Goal: Task Accomplishment & Management: Complete application form

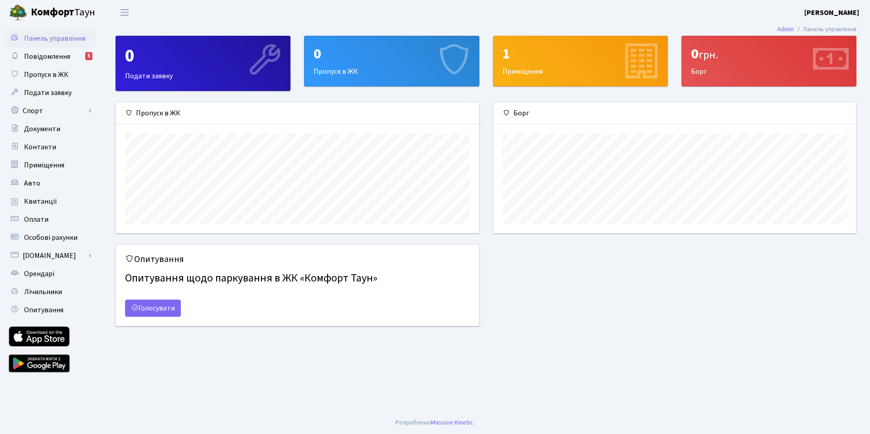
scroll to position [131, 362]
click at [369, 64] on div "0 Пропуск в ЖК" at bounding box center [391, 61] width 174 height 50
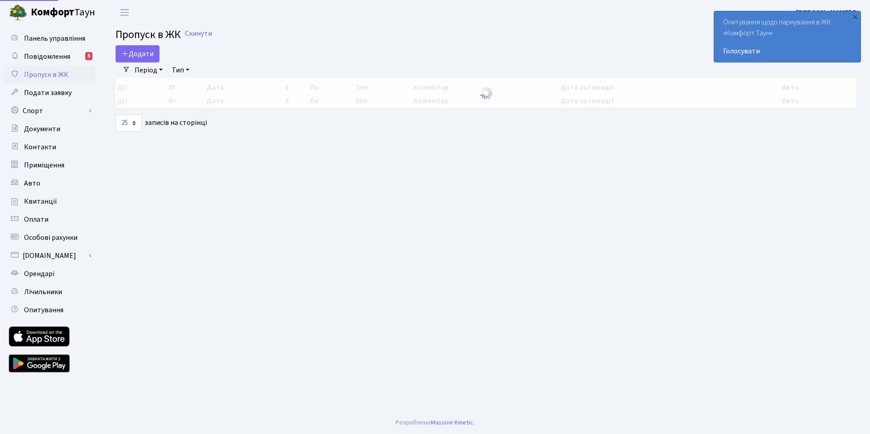
select select "25"
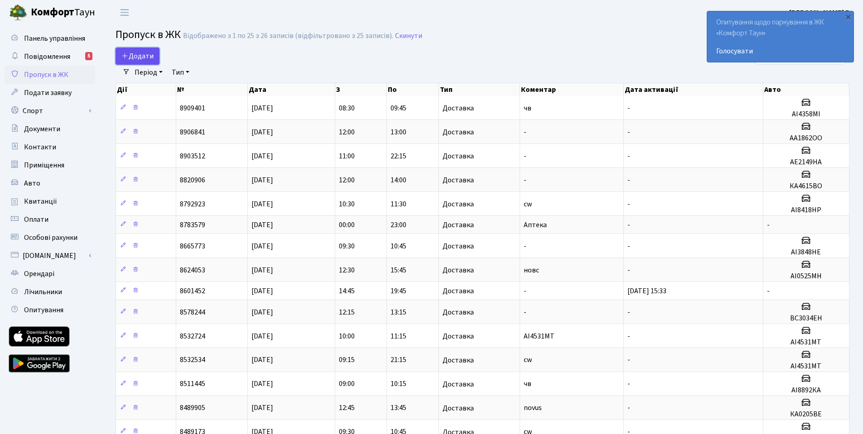
click at [141, 56] on span "Додати" at bounding box center [137, 56] width 32 height 10
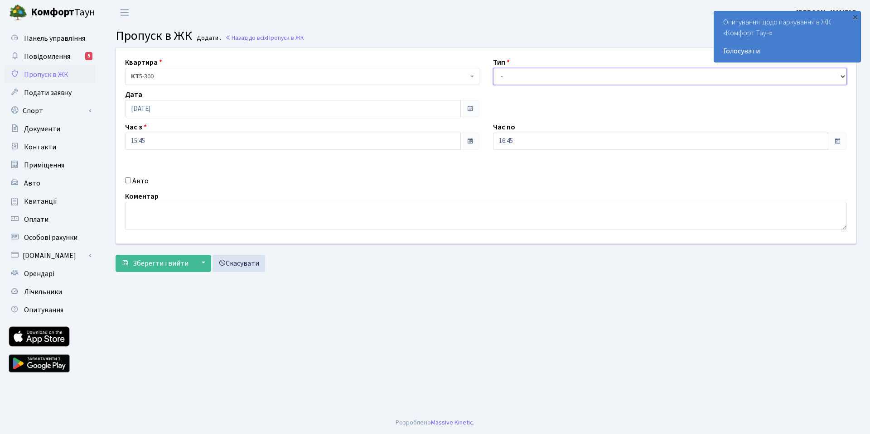
select select "1"
click at [493, 68] on select "- Доставка Таксі Гості Сервіс" at bounding box center [670, 76] width 354 height 17
click at [132, 178] on label "Авто" at bounding box center [140, 181] width 16 height 11
click at [131, 178] on input "Авто" at bounding box center [128, 181] width 6 height 6
checkbox input "true"
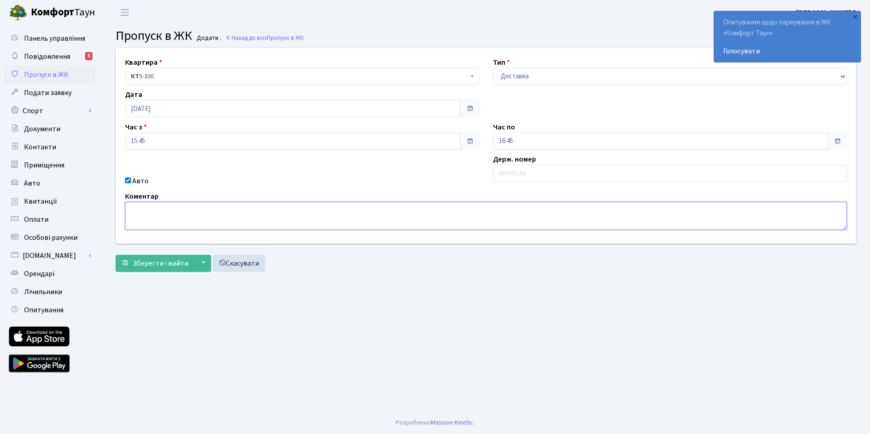
click at [155, 220] on textarea at bounding box center [486, 216] width 722 height 28
click at [509, 179] on input "text" at bounding box center [670, 173] width 354 height 17
type input "F"
type input "АА4250РО"
click at [264, 223] on textarea at bounding box center [486, 216] width 722 height 28
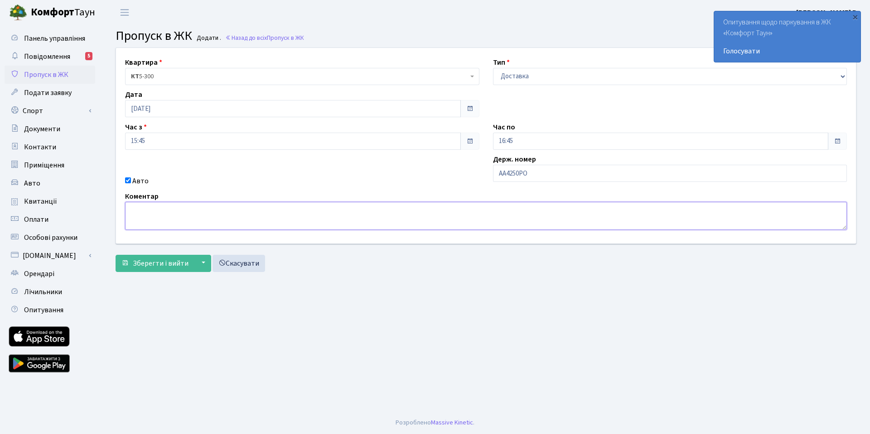
click at [267, 225] on textarea at bounding box center [486, 216] width 722 height 28
click at [281, 225] on textarea at bounding box center [486, 216] width 722 height 28
click at [426, 217] on textarea at bounding box center [486, 216] width 722 height 28
click at [161, 213] on textarea at bounding box center [486, 216] width 722 height 28
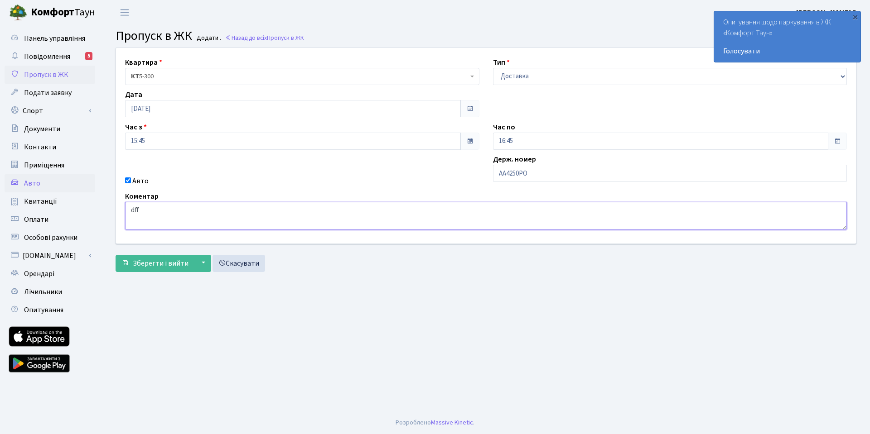
drag, startPoint x: 175, startPoint y: 216, endPoint x: 78, endPoint y: 190, distance: 100.3
click at [78, 190] on div "Панель управління Повідомлення 5 Пропуск в ЖК Подати заявку Спорт Бронювання Ск…" at bounding box center [435, 218] width 870 height 387
type textarea "ilmolіно"
click at [167, 267] on span "Зберегти і вийти" at bounding box center [161, 264] width 56 height 10
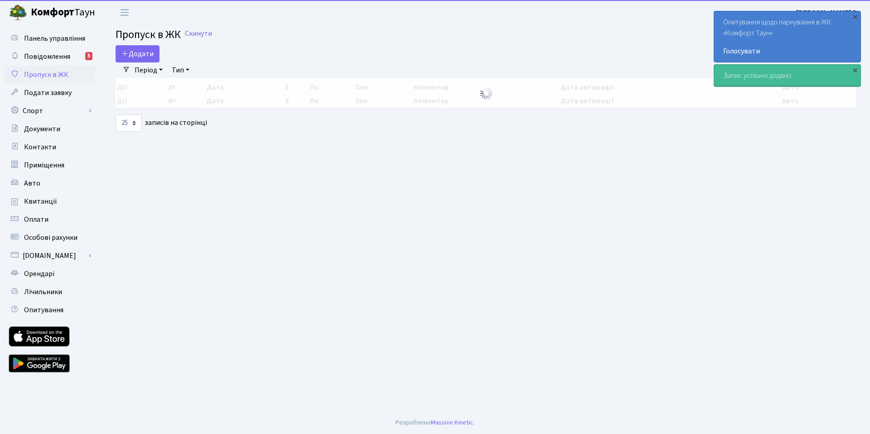
select select "25"
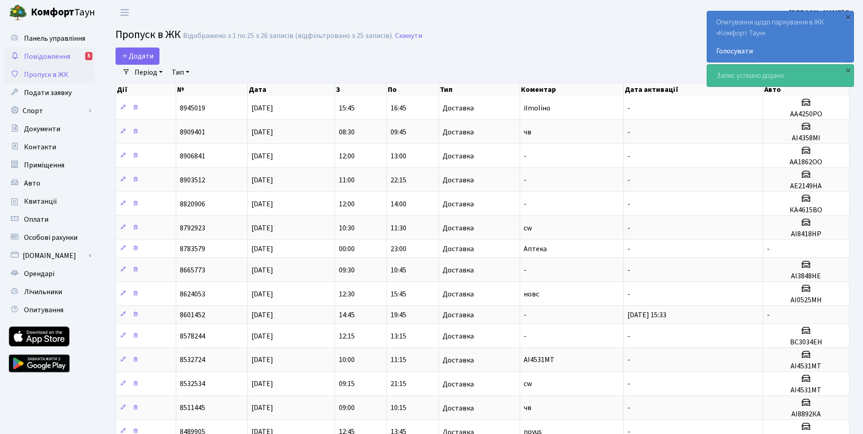
click at [56, 54] on span "Повідомлення" at bounding box center [47, 57] width 46 height 10
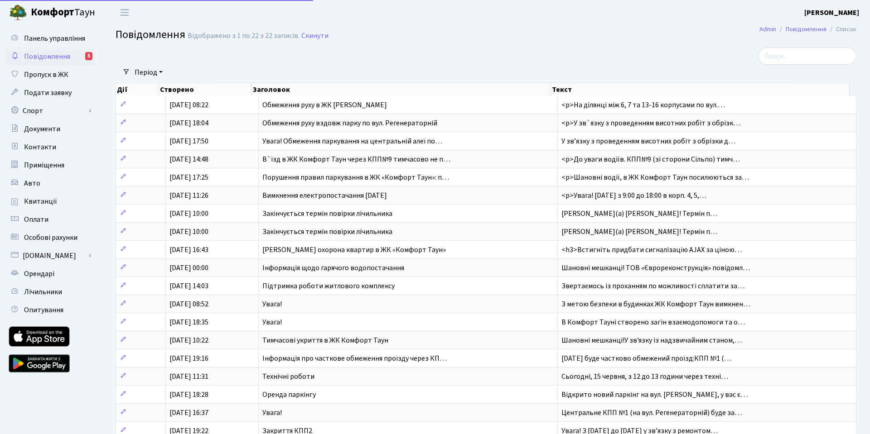
select select "25"
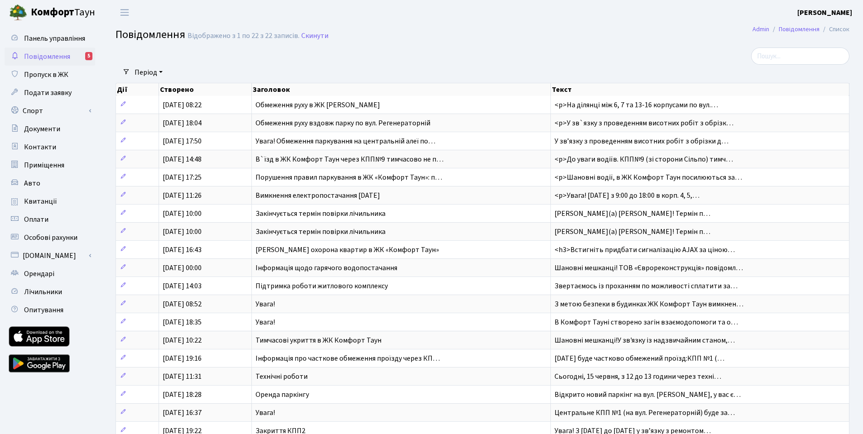
click at [401, 31] on h2 "Повідомлення Відображено з 1 по 22 з 22 записів. Скинути" at bounding box center [483, 36] width 734 height 15
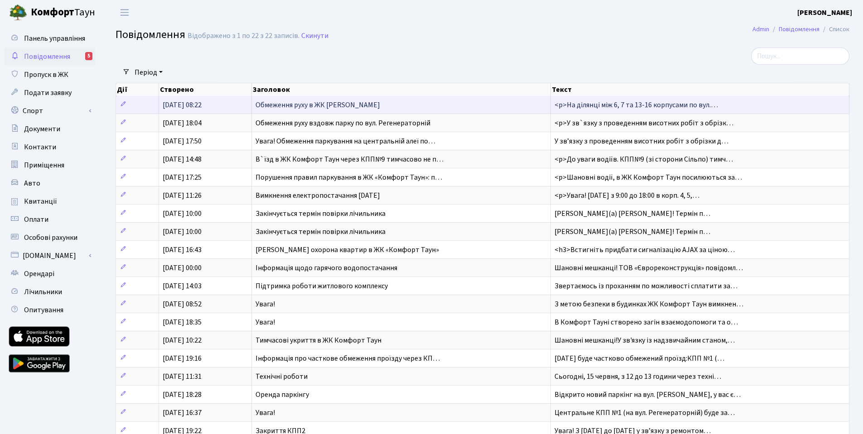
click at [348, 104] on span "Обмеження руху в ЖК [PERSON_NAME]" at bounding box center [317, 105] width 125 height 10
